Goal: Navigation & Orientation: Find specific page/section

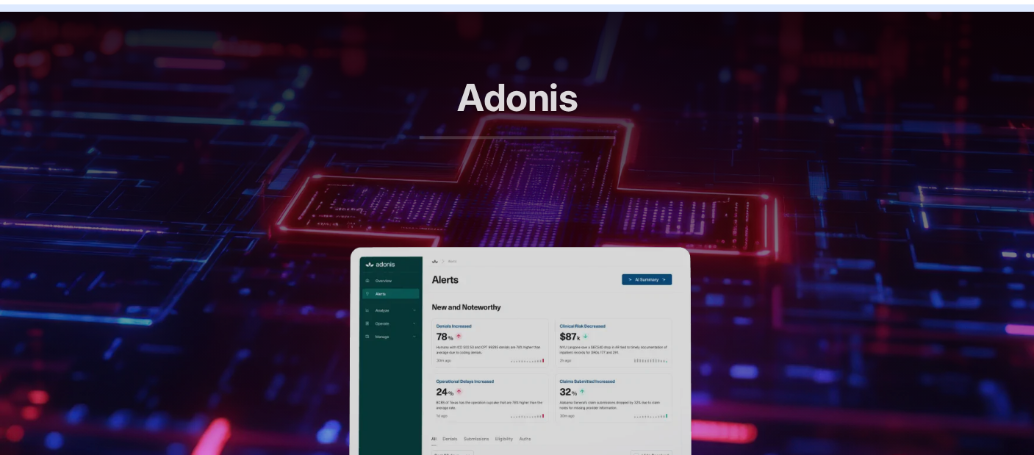
scroll to position [592, 0]
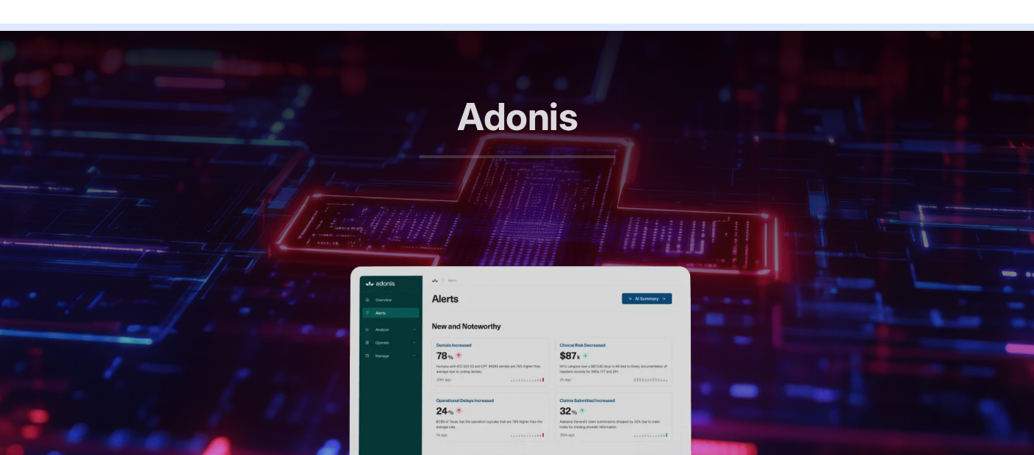
click at [569, 242] on header "Adonis RCM automation, reimagined" at bounding box center [517, 148] width 1034 height 235
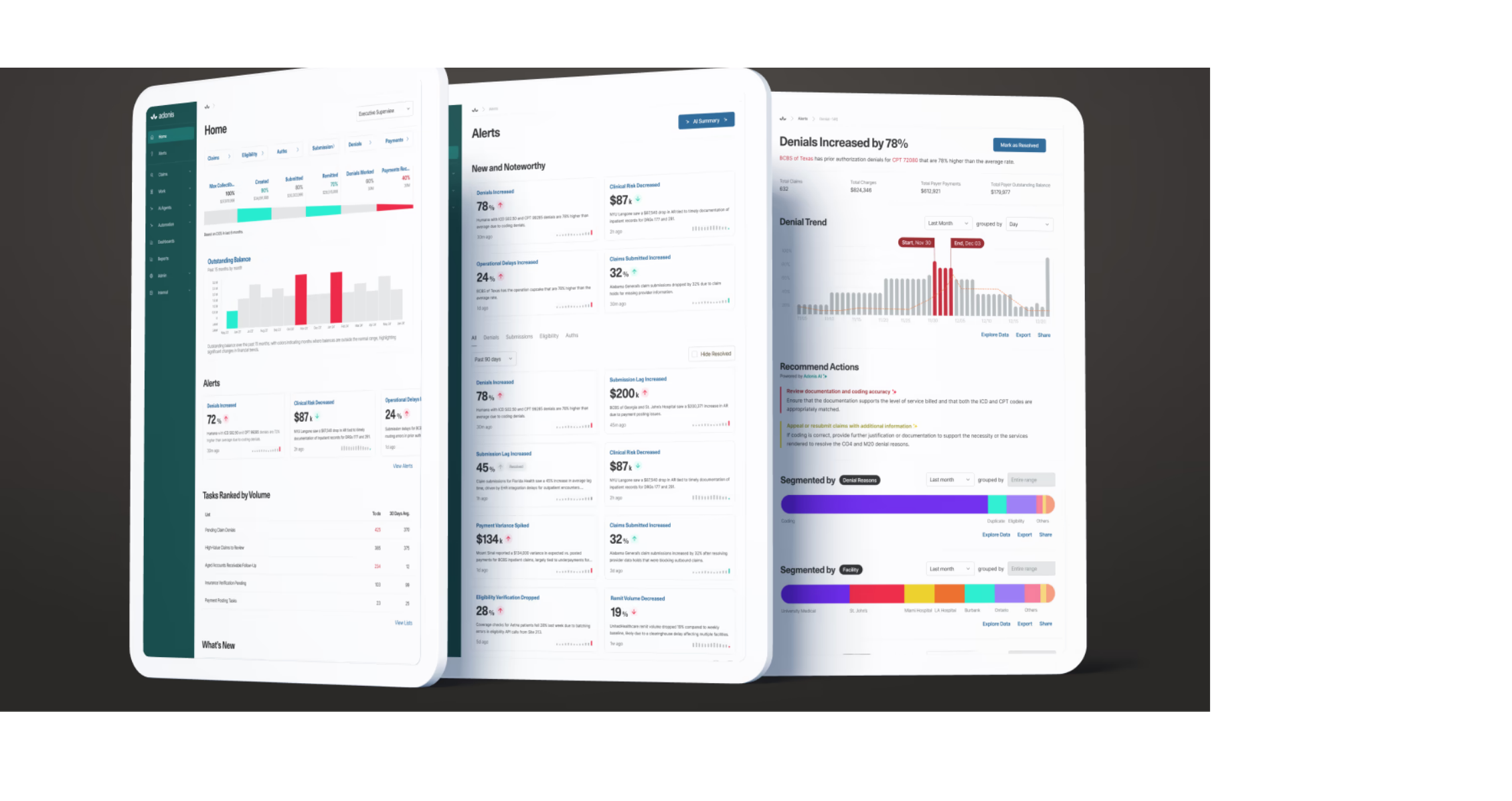
scroll to position [678, 0]
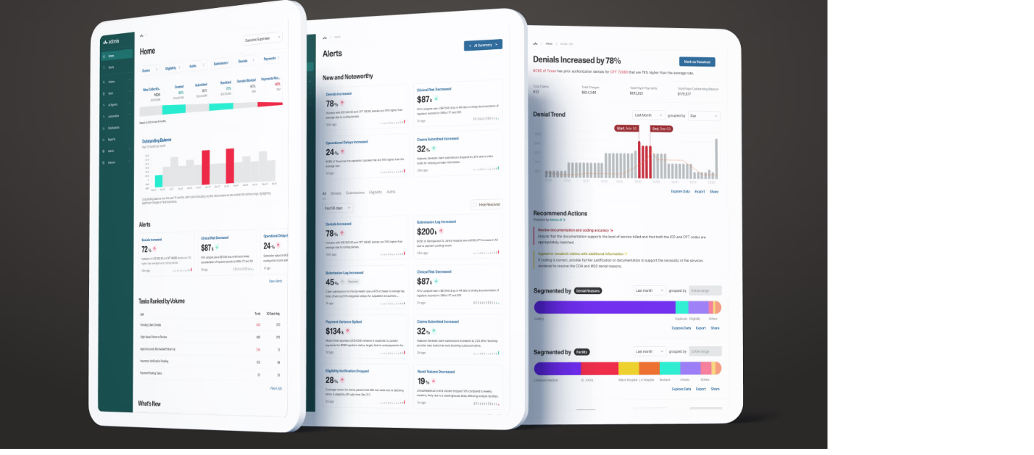
click at [331, 176] on img at bounding box center [413, 216] width 827 height 465
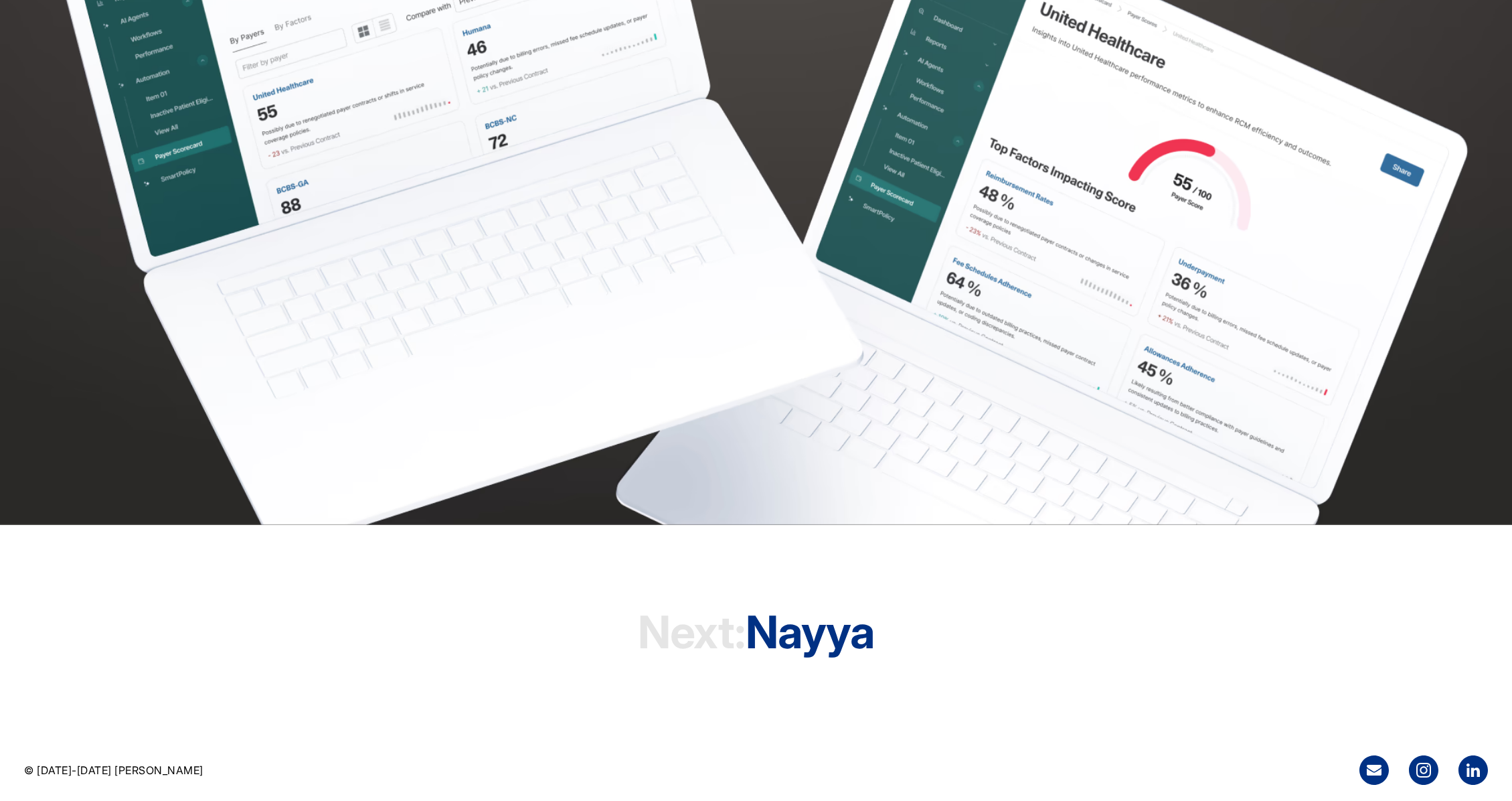
scroll to position [4602, 0]
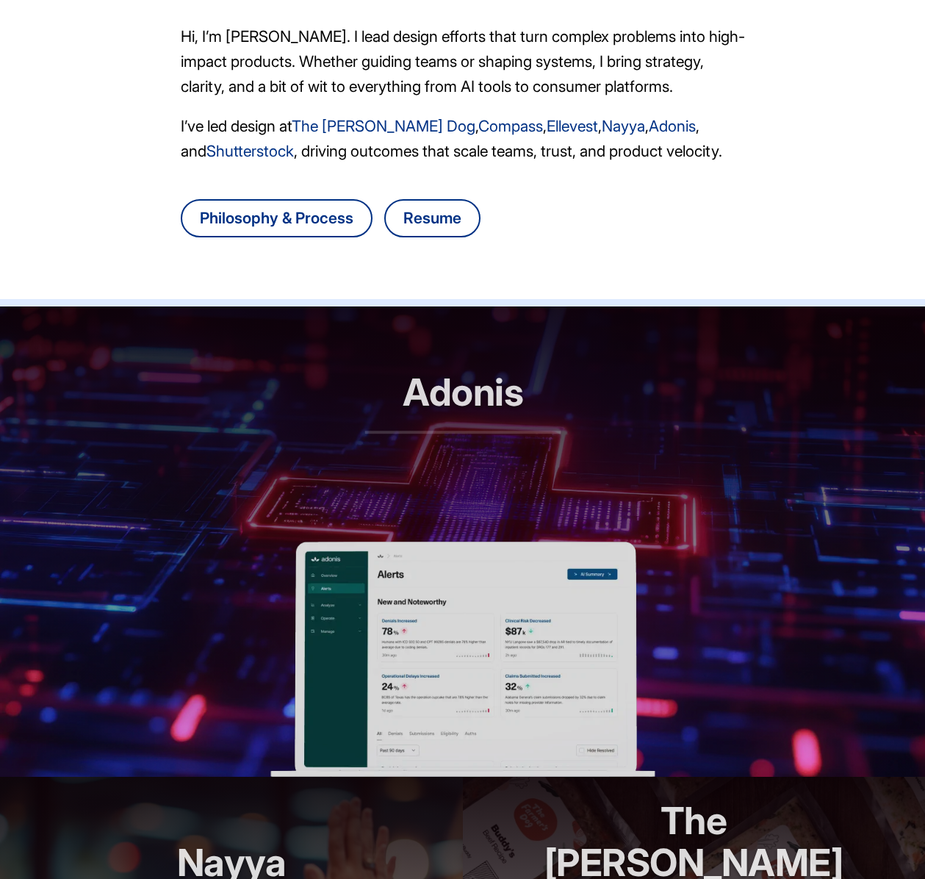
scroll to position [324, 0]
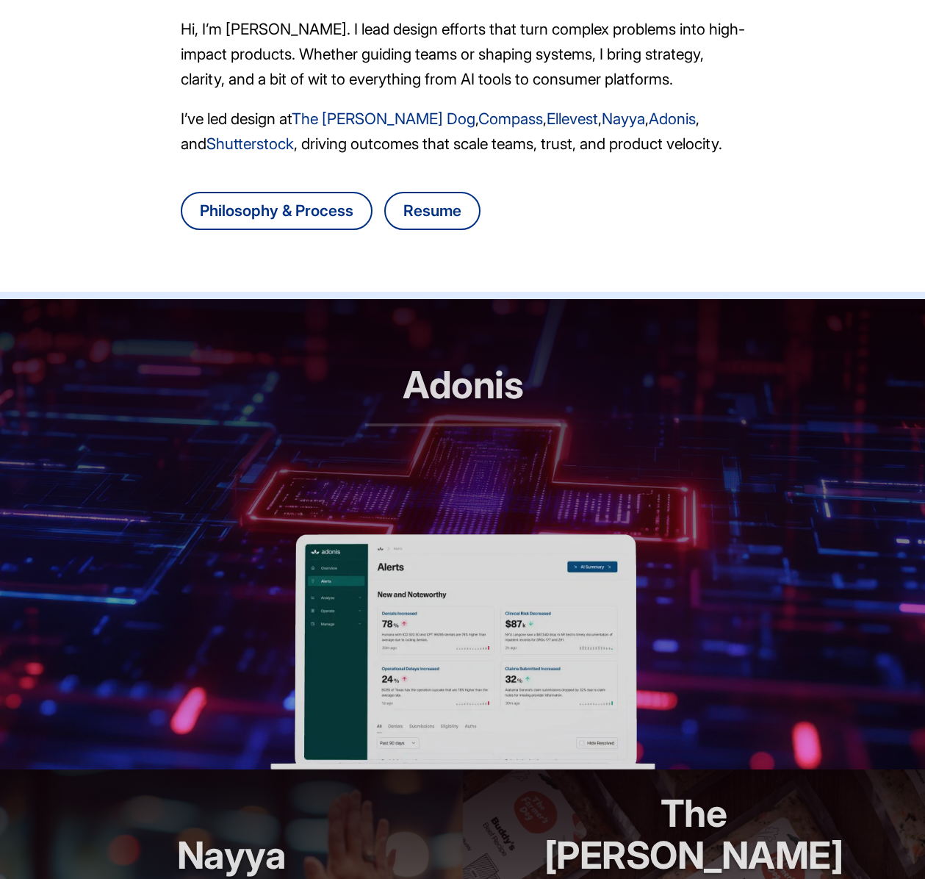
click at [708, 415] on header "Adonis RCM automation, reimagined" at bounding box center [462, 416] width 925 height 235
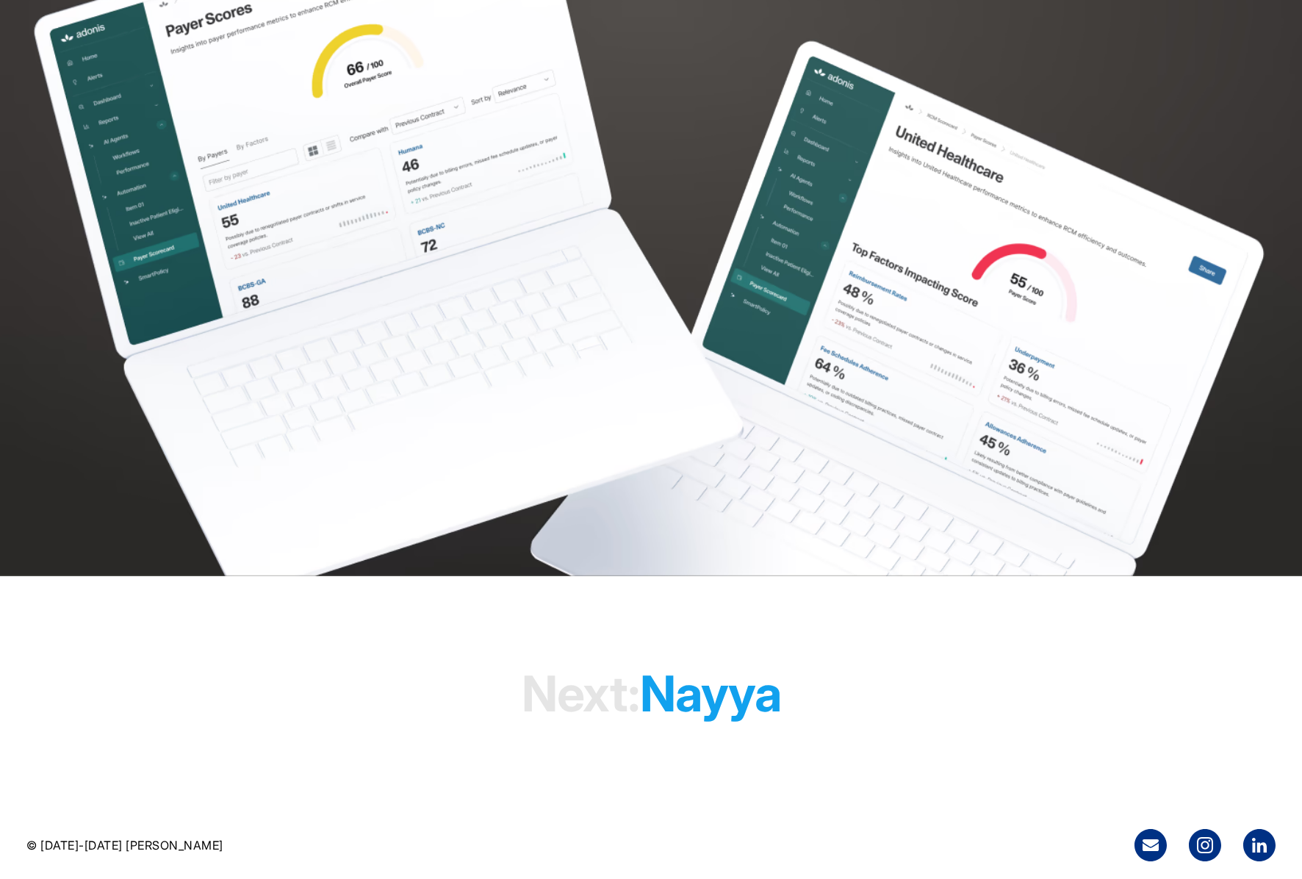
scroll to position [4474, 0]
drag, startPoint x: 660, startPoint y: 686, endPoint x: 656, endPoint y: 672, distance: 14.4
click at [660, 686] on h1 "Next: Nayya" at bounding box center [651, 694] width 259 height 112
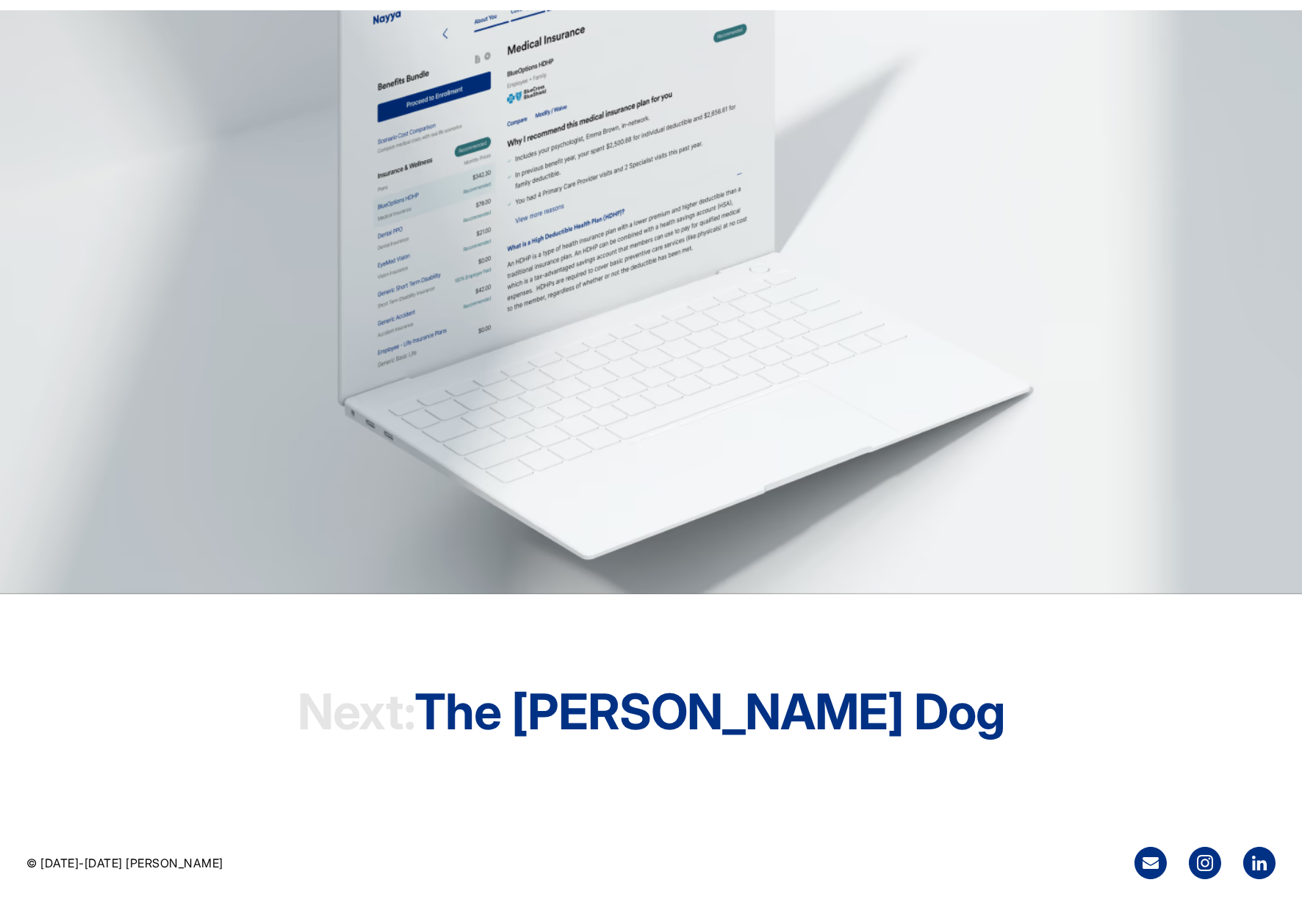
scroll to position [4669, 0]
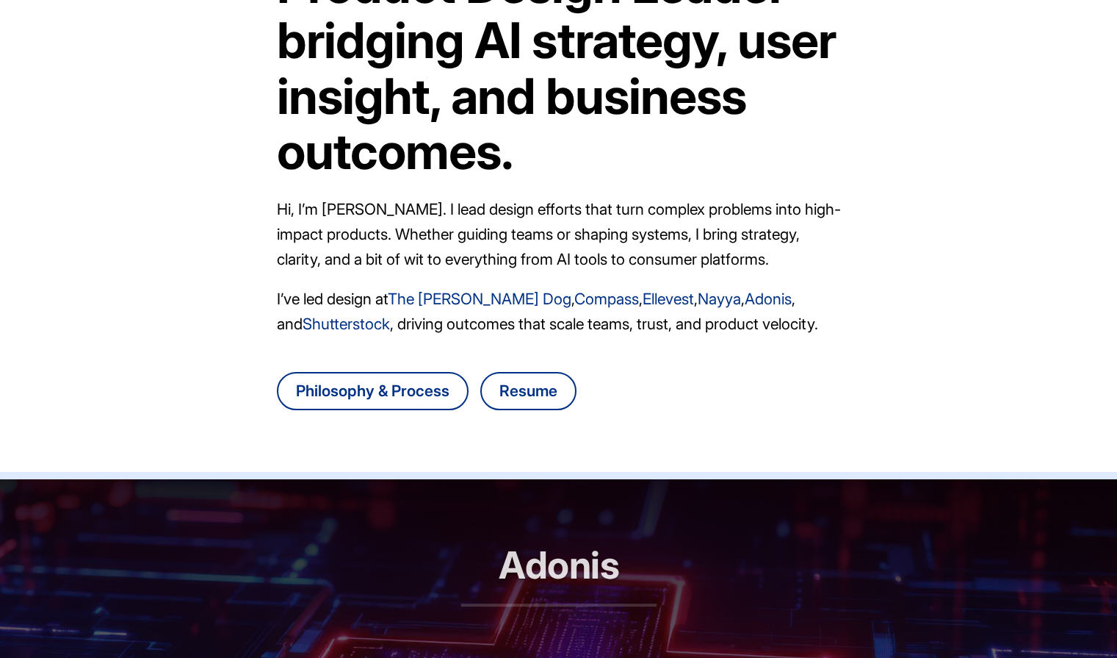
scroll to position [158, 0]
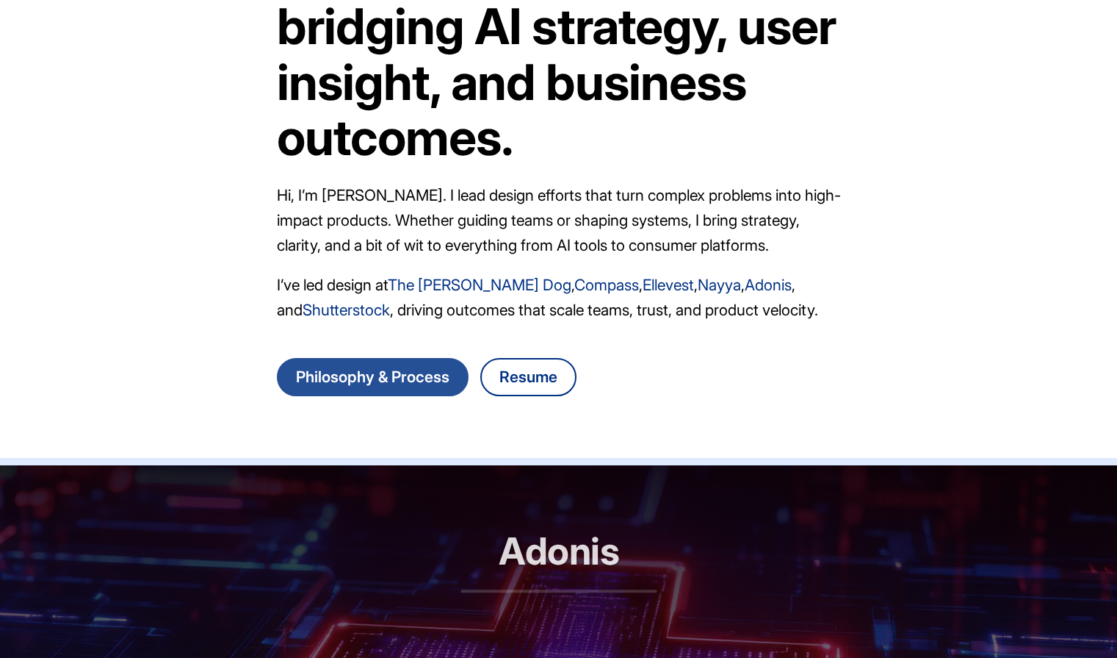
click at [408, 369] on link "Philosophy & Process" at bounding box center [373, 377] width 192 height 38
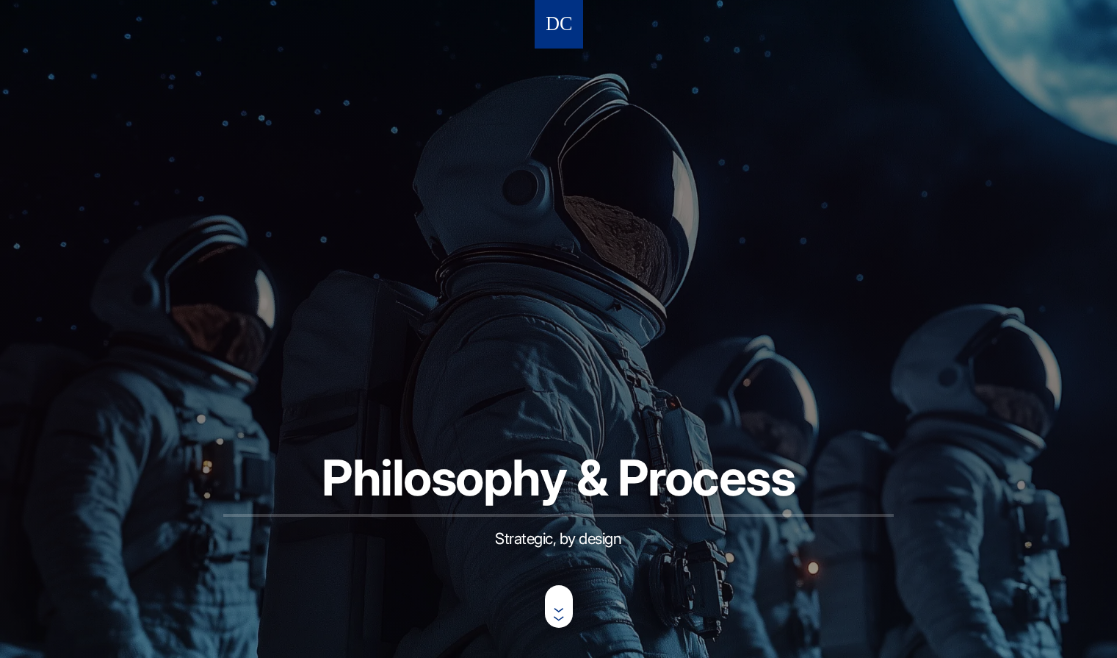
click at [577, 29] on nav at bounding box center [559, 24] width 48 height 48
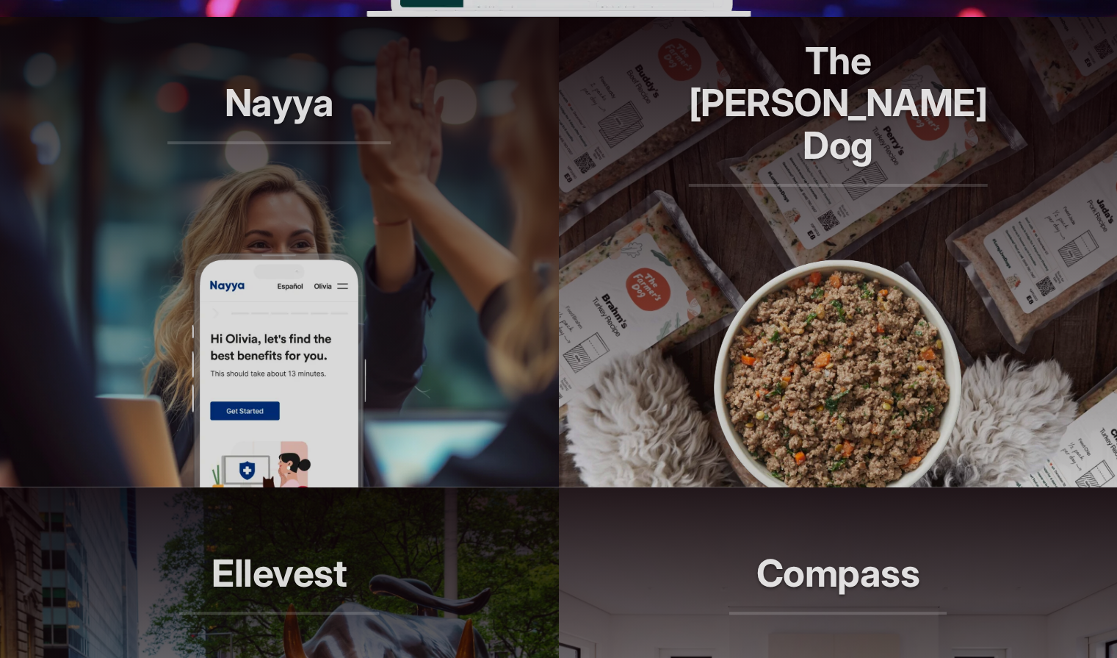
scroll to position [1043, 0]
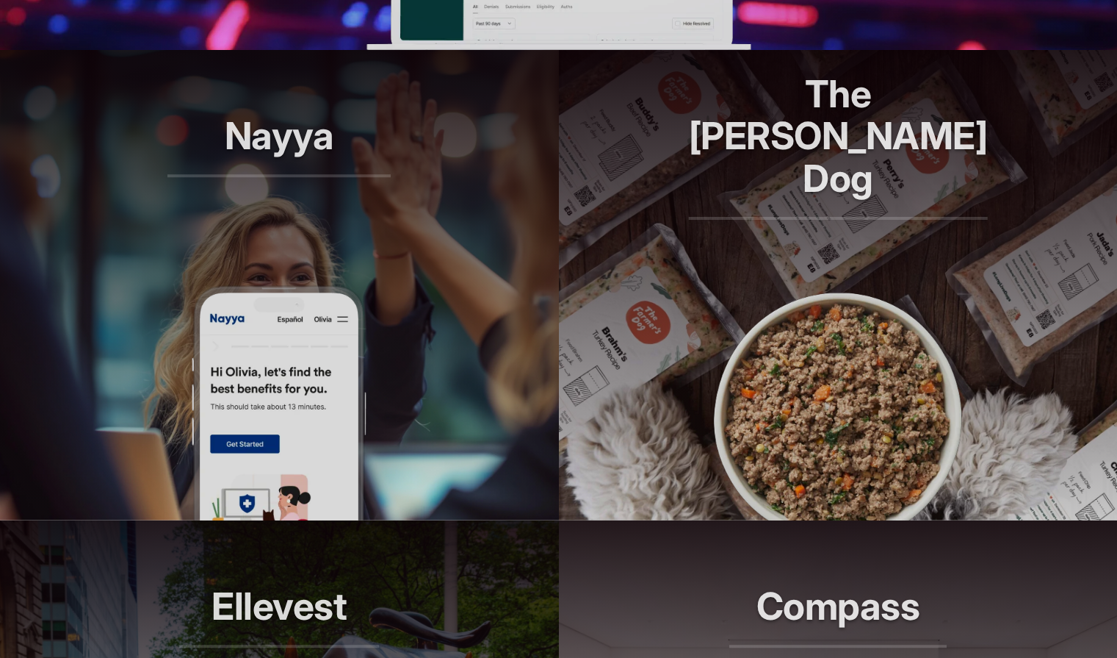
click at [827, 237] on header "The Farmer's Dog Longer lives, one bowl at a time." at bounding box center [838, 167] width 559 height 235
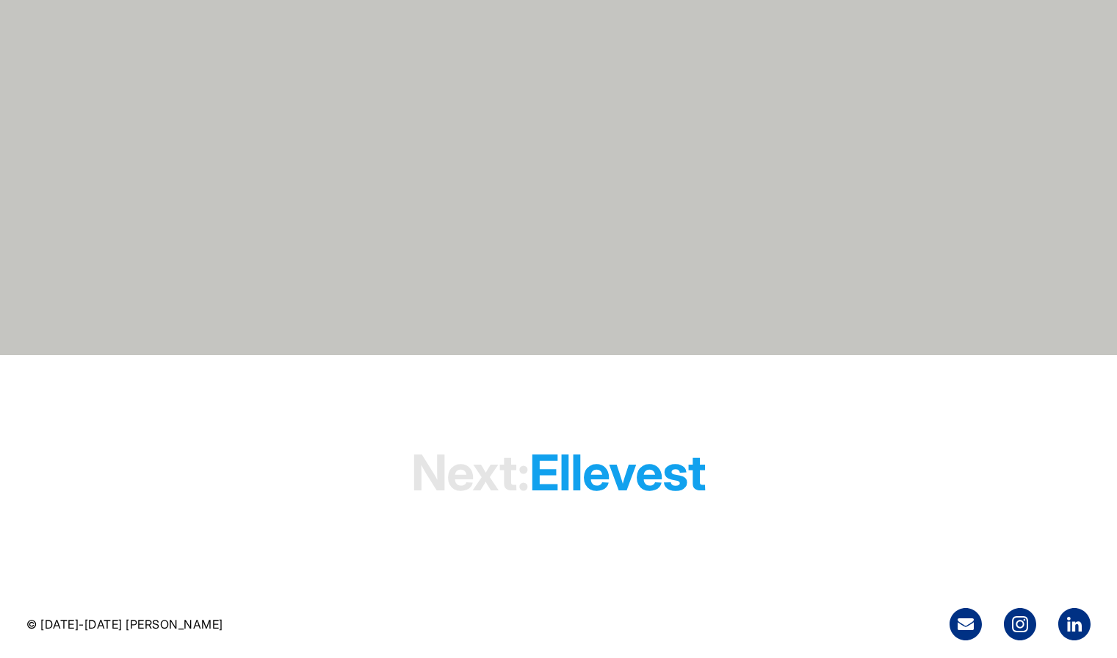
scroll to position [4441, 0]
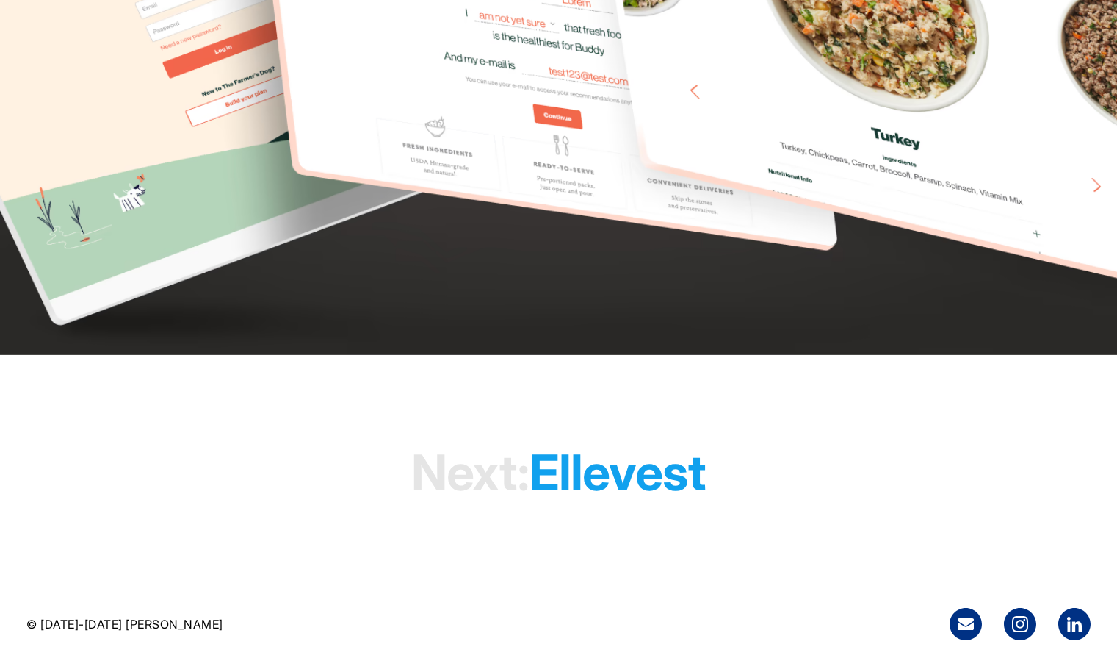
click at [641, 452] on h1 "Next: Ellevest" at bounding box center [558, 472] width 295 height 112
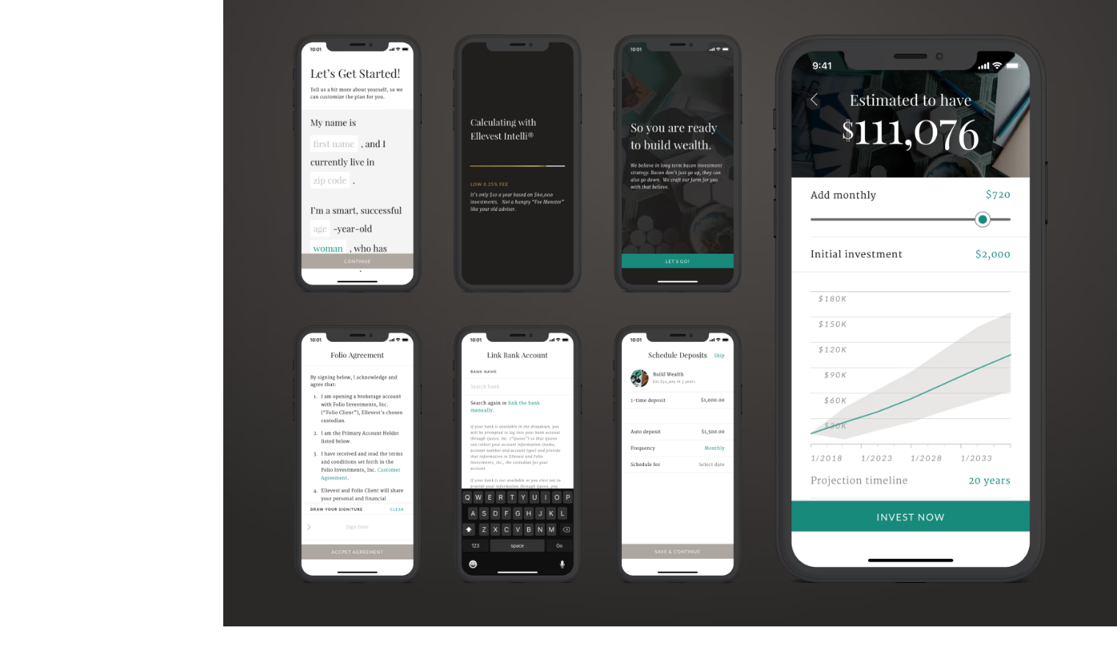
scroll to position [1948, 1]
